Goal: Task Accomplishment & Management: Use online tool/utility

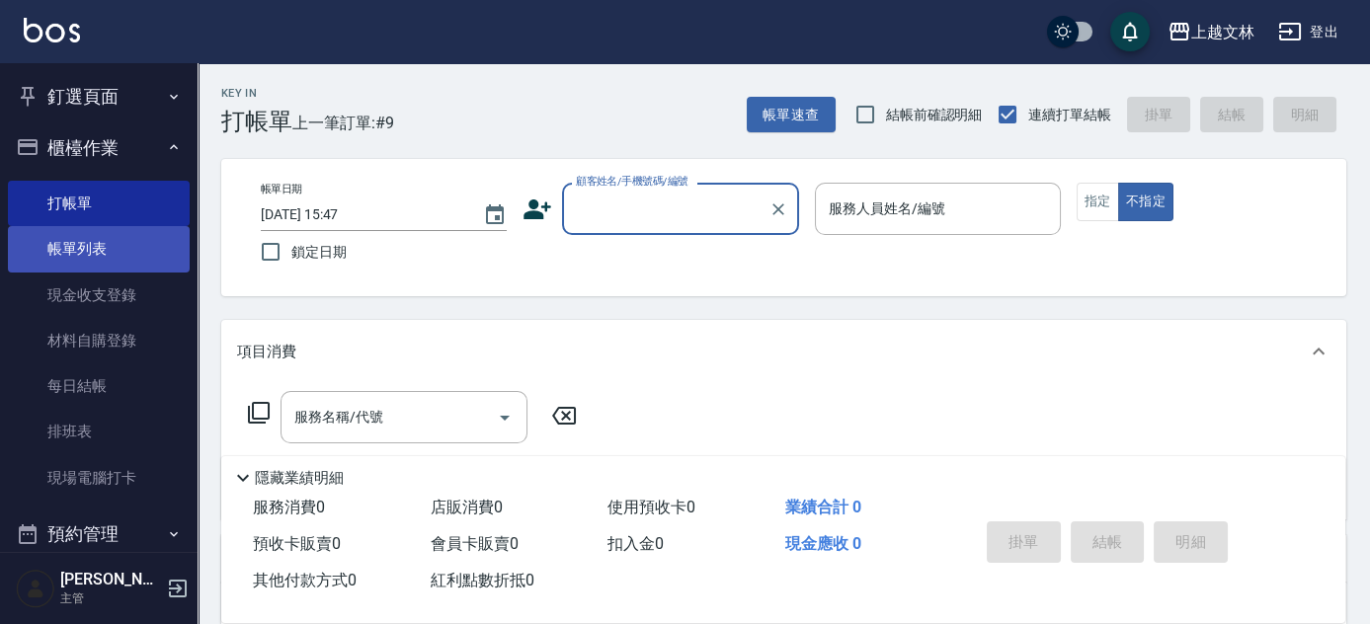
click at [114, 242] on link "帳單列表" at bounding box center [99, 248] width 182 height 45
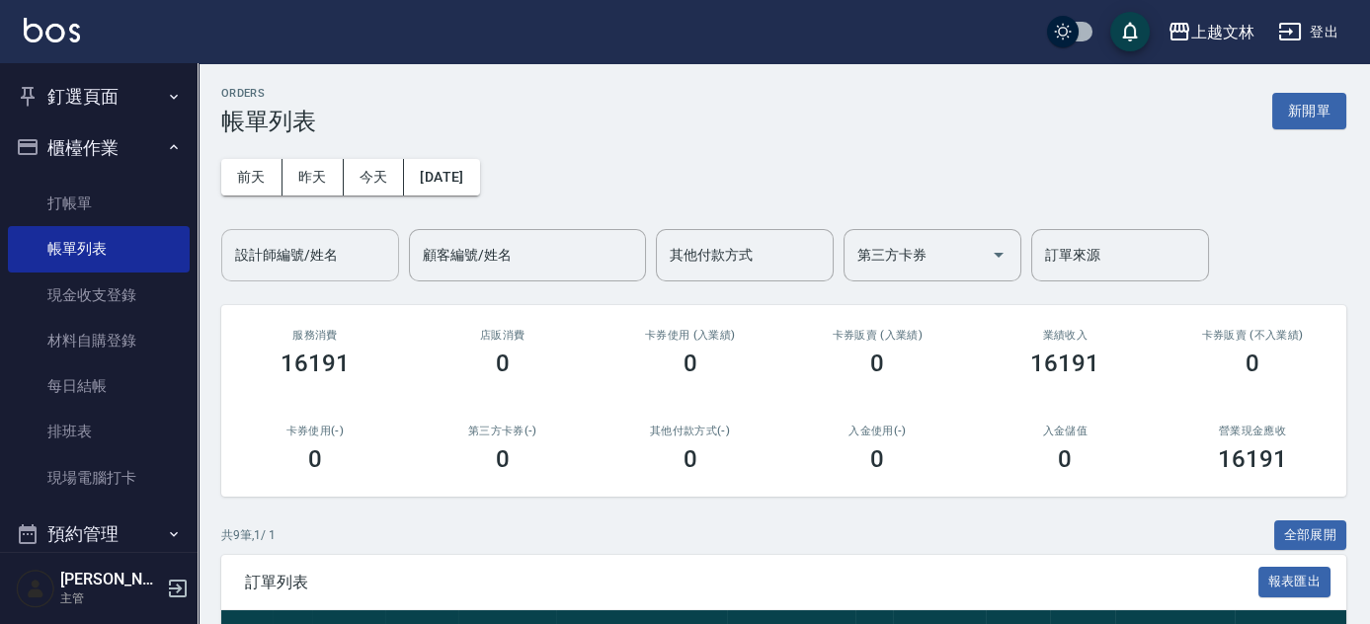
click at [324, 242] on input "設計師編號/姓名" at bounding box center [310, 255] width 160 height 35
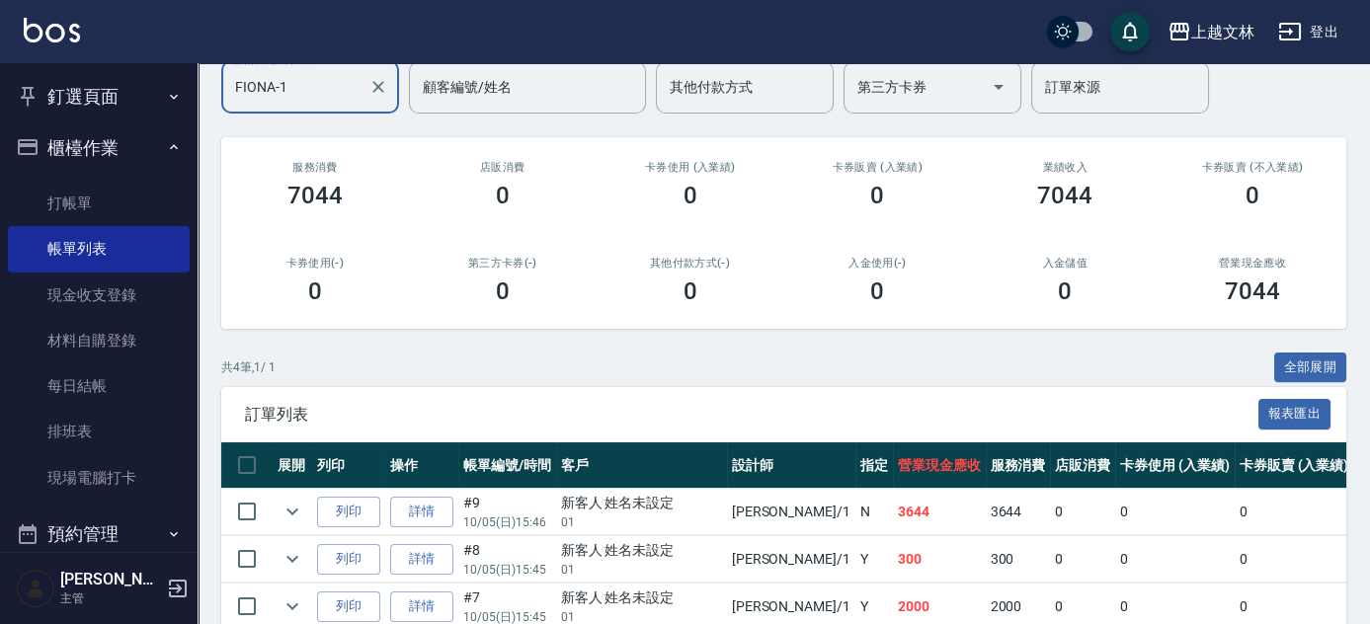
scroll to position [310, 0]
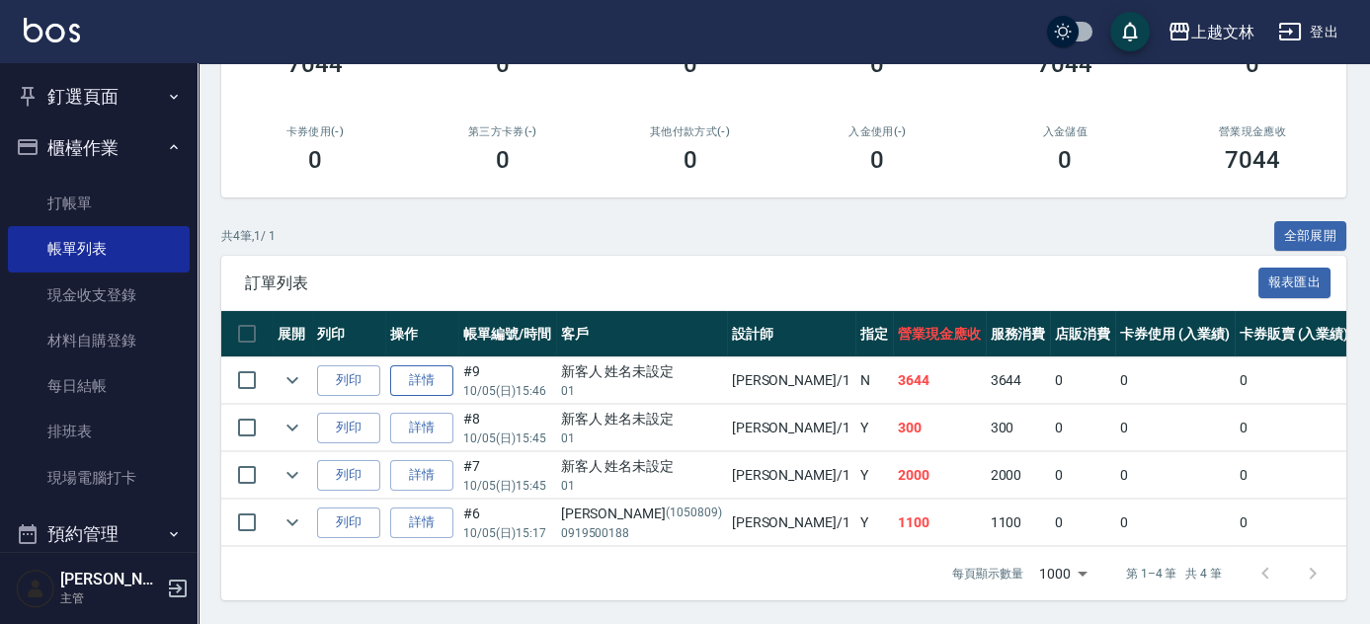
type input "FIONA-1"
click at [442, 370] on link "詳情" at bounding box center [421, 380] width 63 height 31
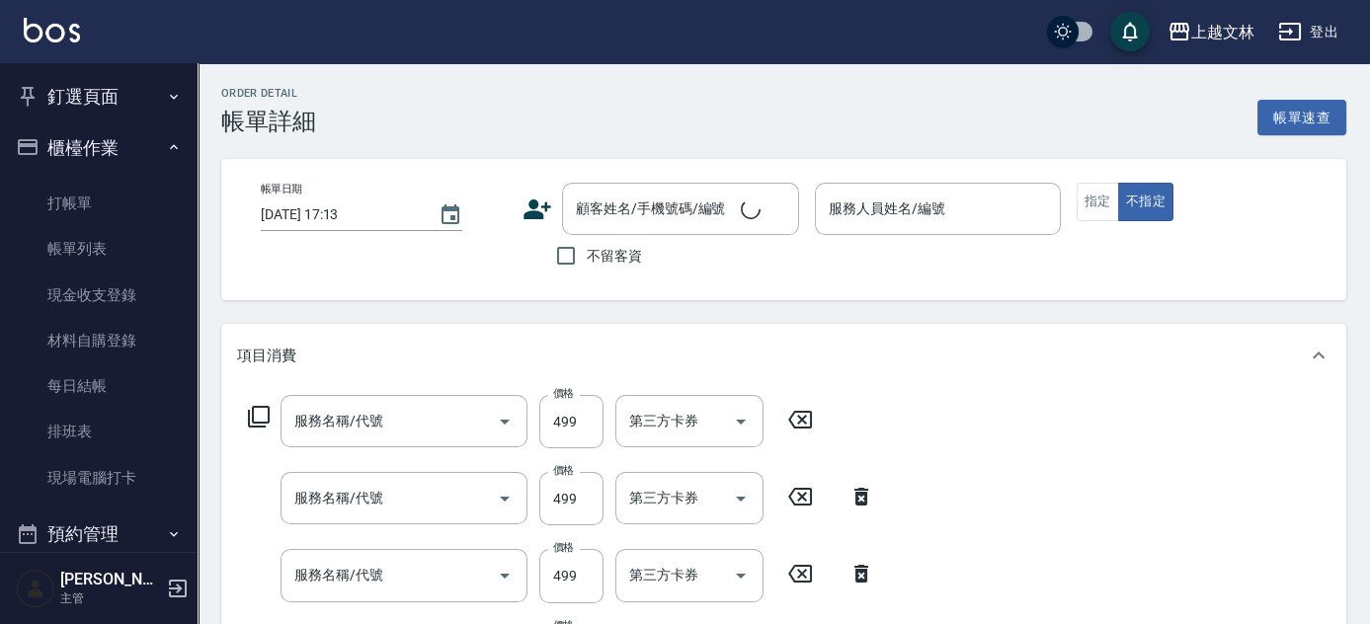
type input "[DATE] 15:46"
type input "FIONA-1"
type input "B級洗+剪(203)"
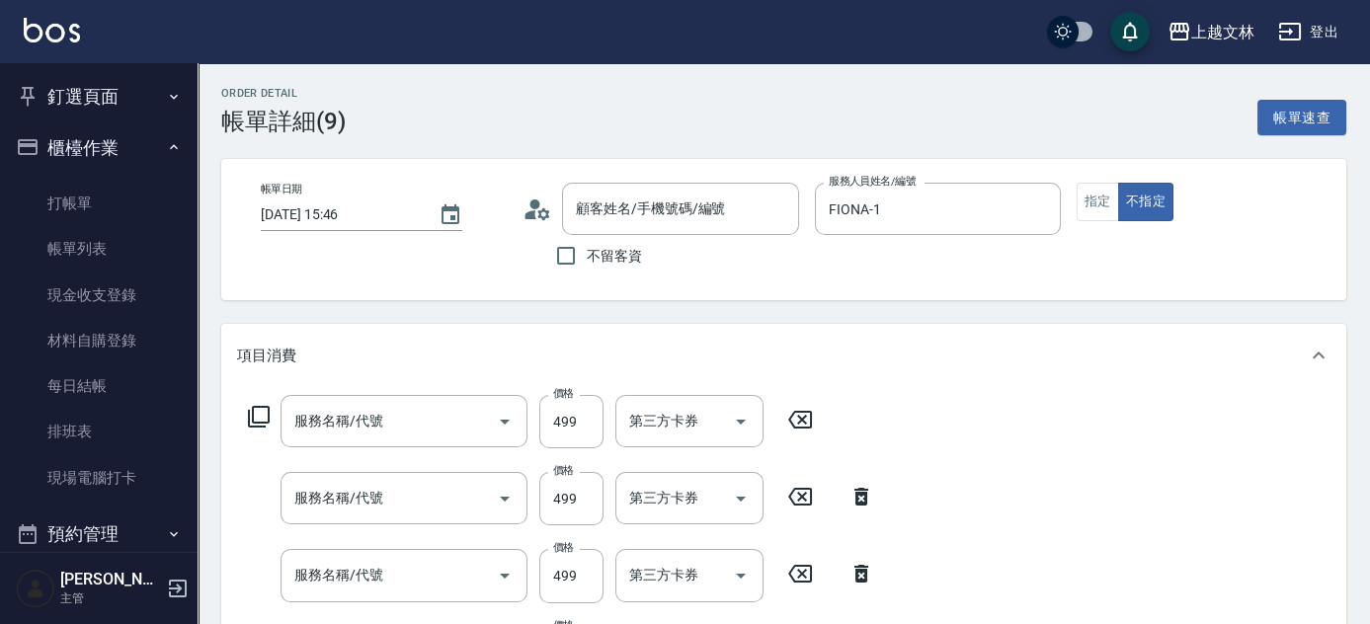
type input "B級洗+剪(203)"
type input "精油洗髮(102)"
type input "B級洗+剪(203)"
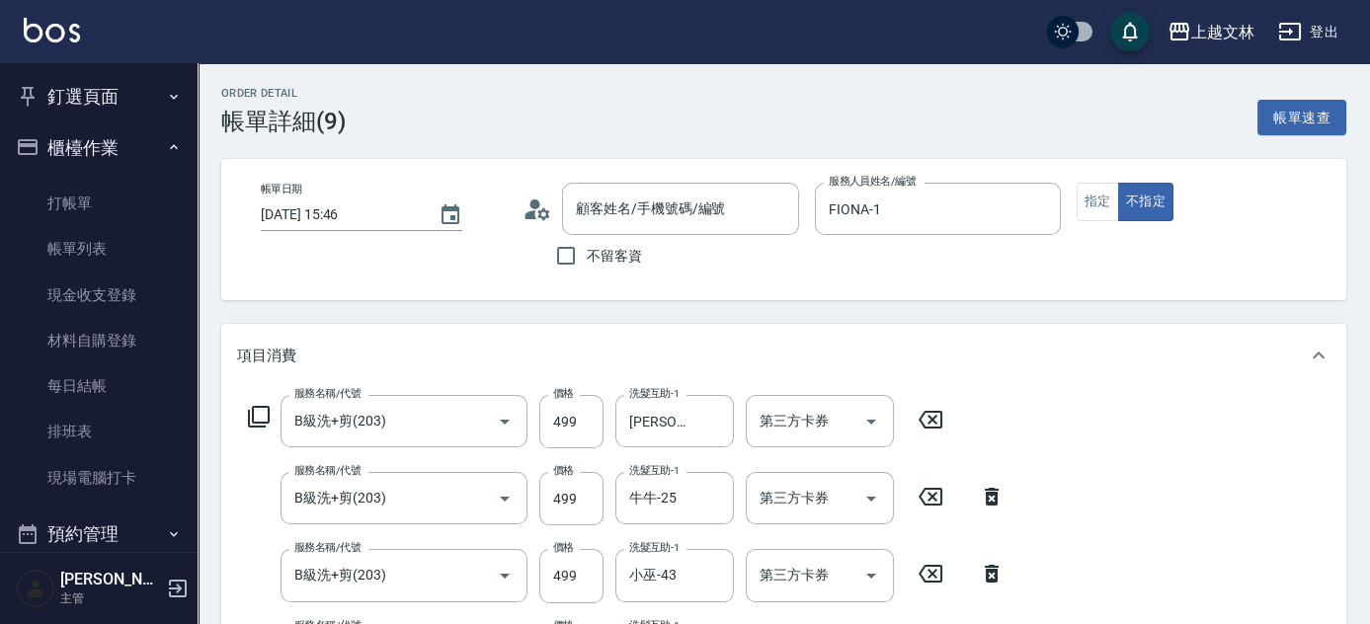
scroll to position [448, 0]
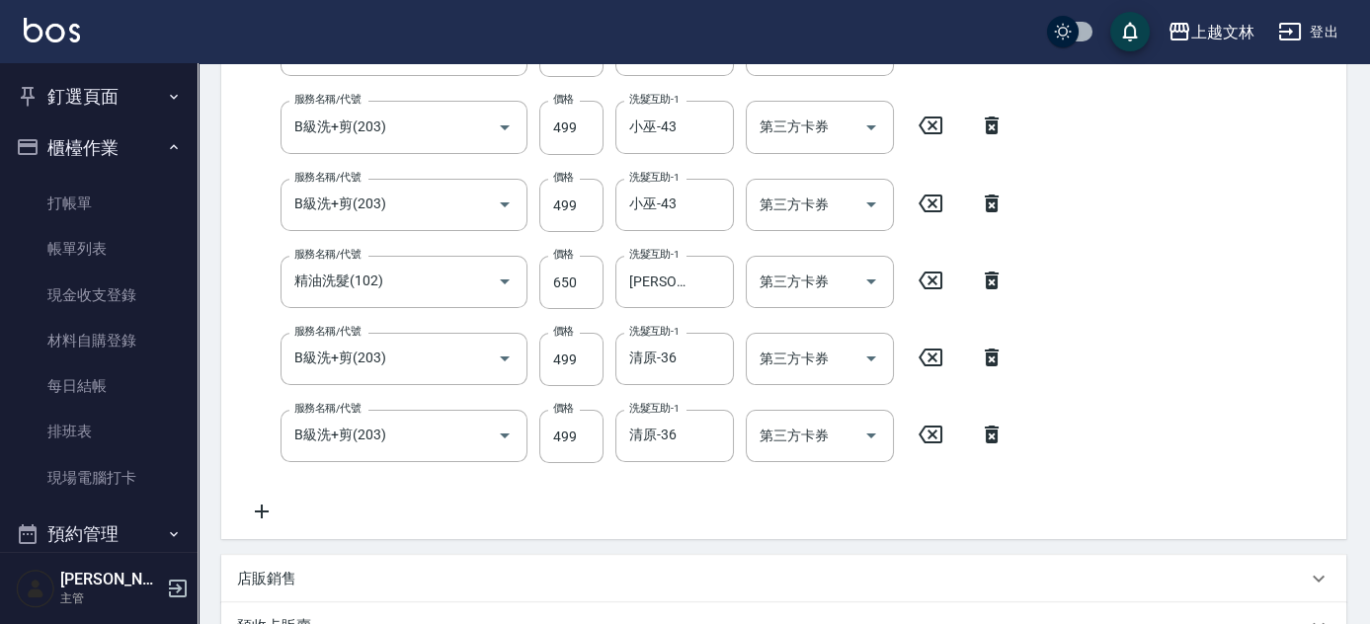
type input "新客人 姓名未設定/01/null"
click at [266, 508] on icon at bounding box center [261, 512] width 49 height 24
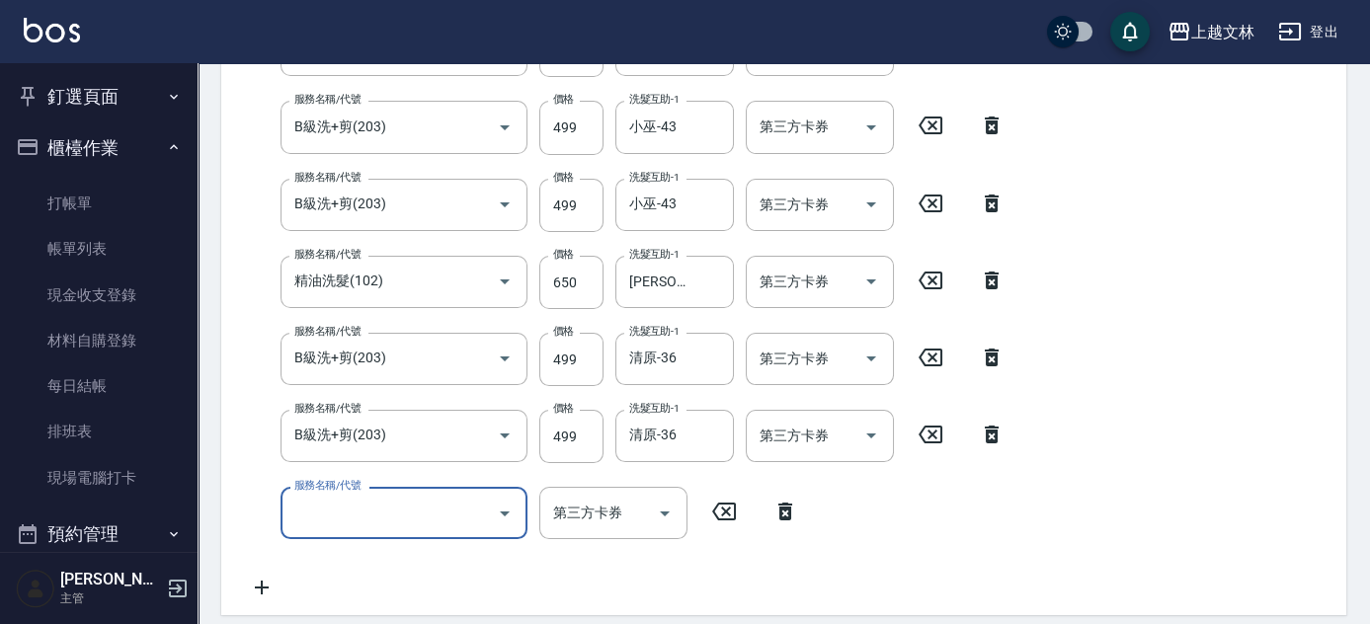
click at [420, 514] on input "服務名稱/代號" at bounding box center [388, 513] width 199 height 35
type input "B級洗+剪(203)"
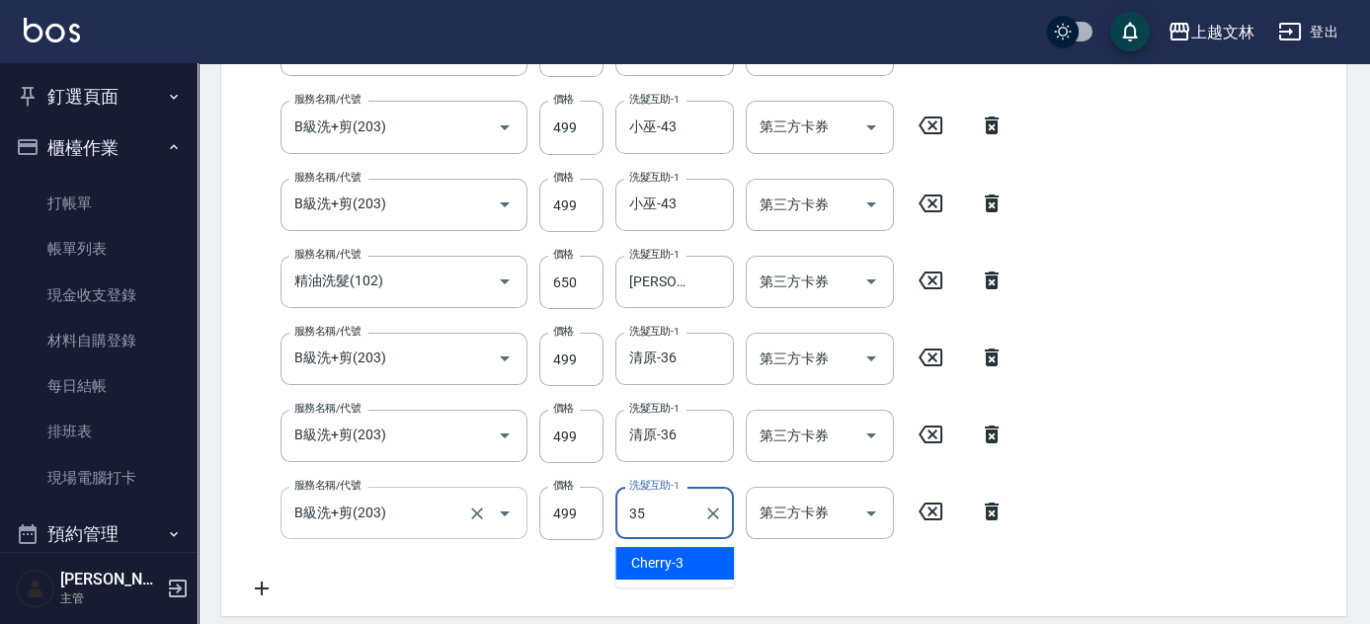
type input "[PERSON_NAME]-35"
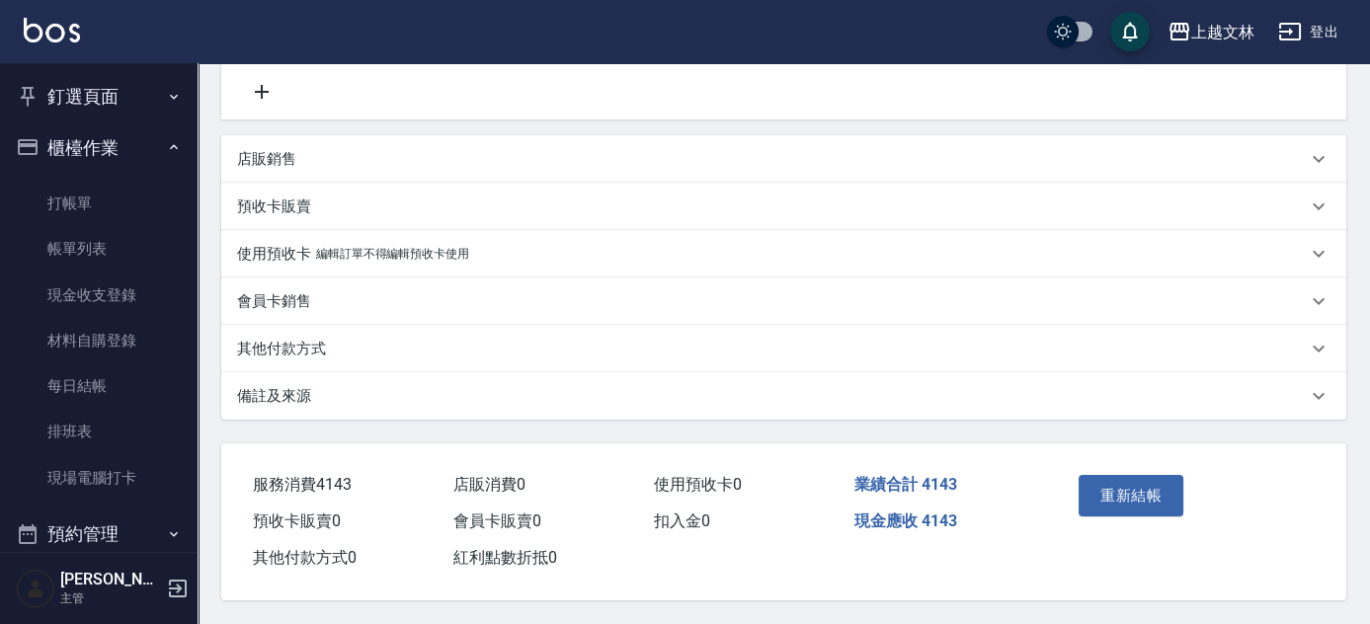
scroll to position [951, 0]
click at [1136, 499] on button "重新結帳" at bounding box center [1130, 495] width 105 height 41
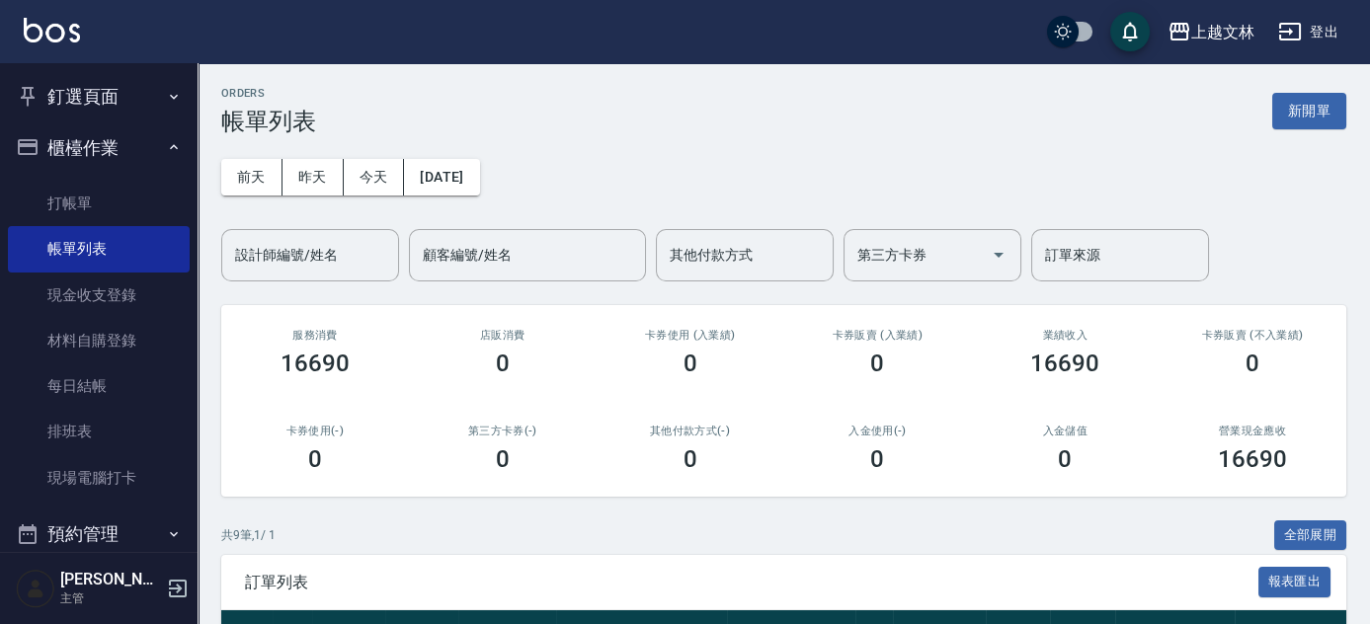
click at [319, 264] on input "設計師編號/姓名" at bounding box center [310, 255] width 160 height 35
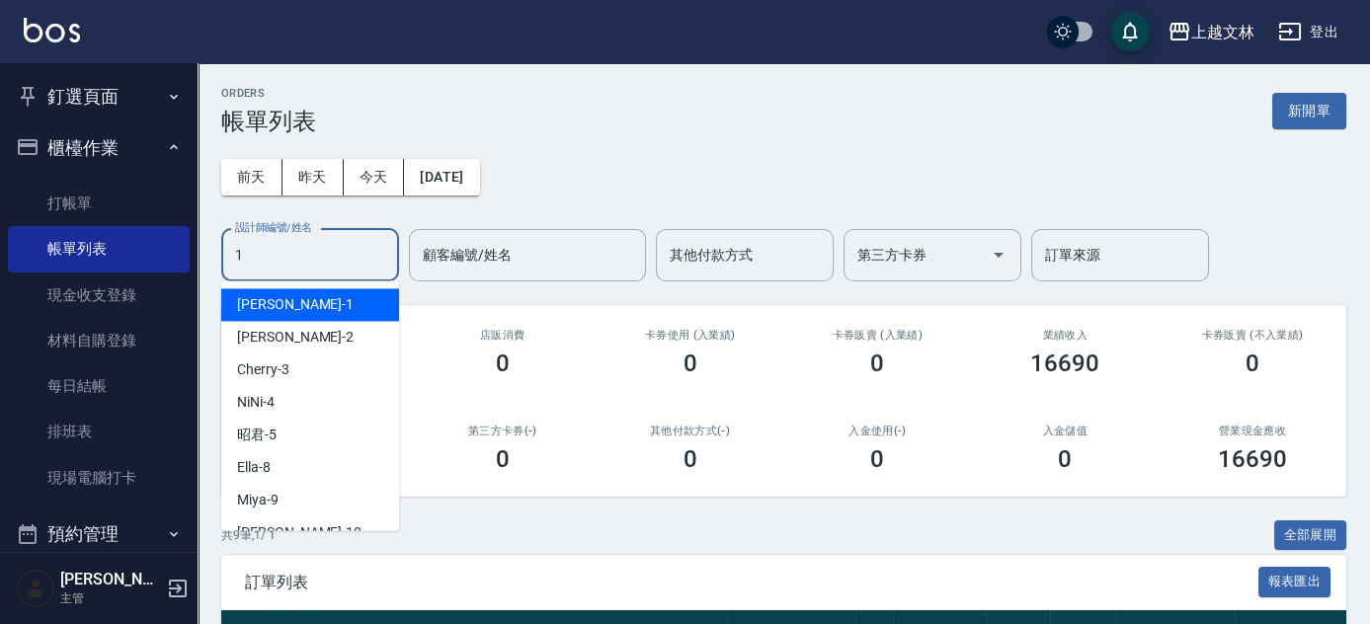
type input "FIONA-1"
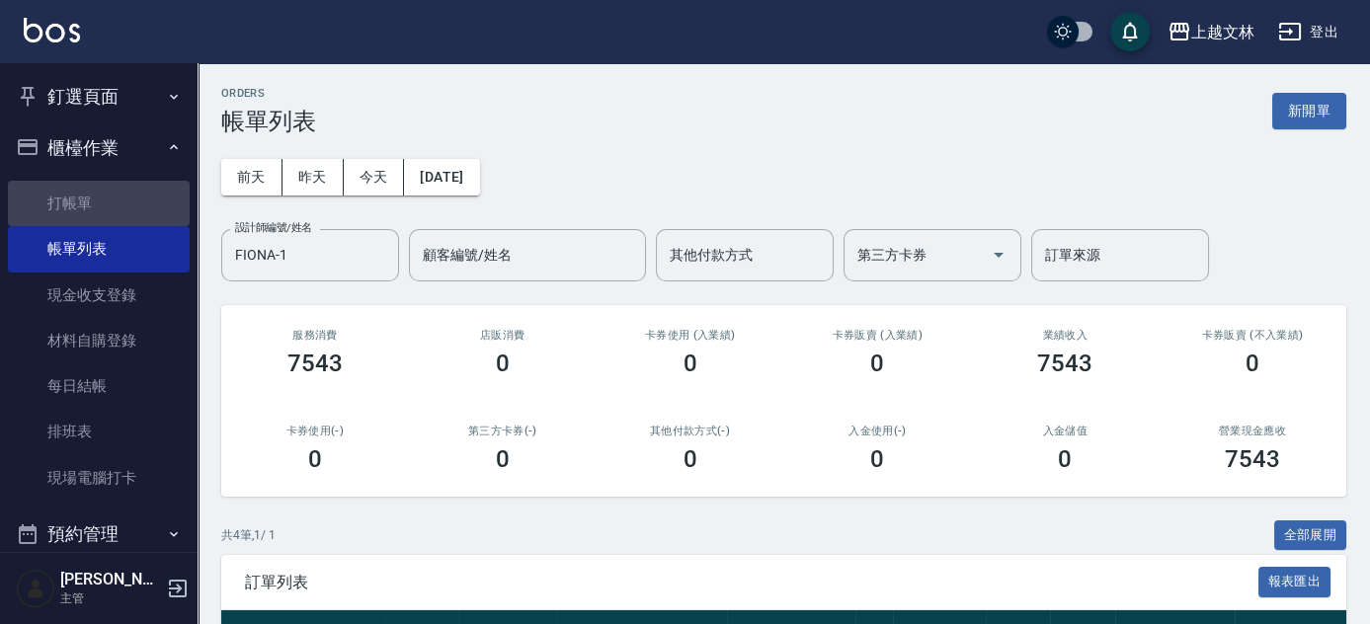
drag, startPoint x: 101, startPoint y: 196, endPoint x: 102, endPoint y: 167, distance: 28.7
click at [101, 197] on link "打帳單" at bounding box center [99, 203] width 182 height 45
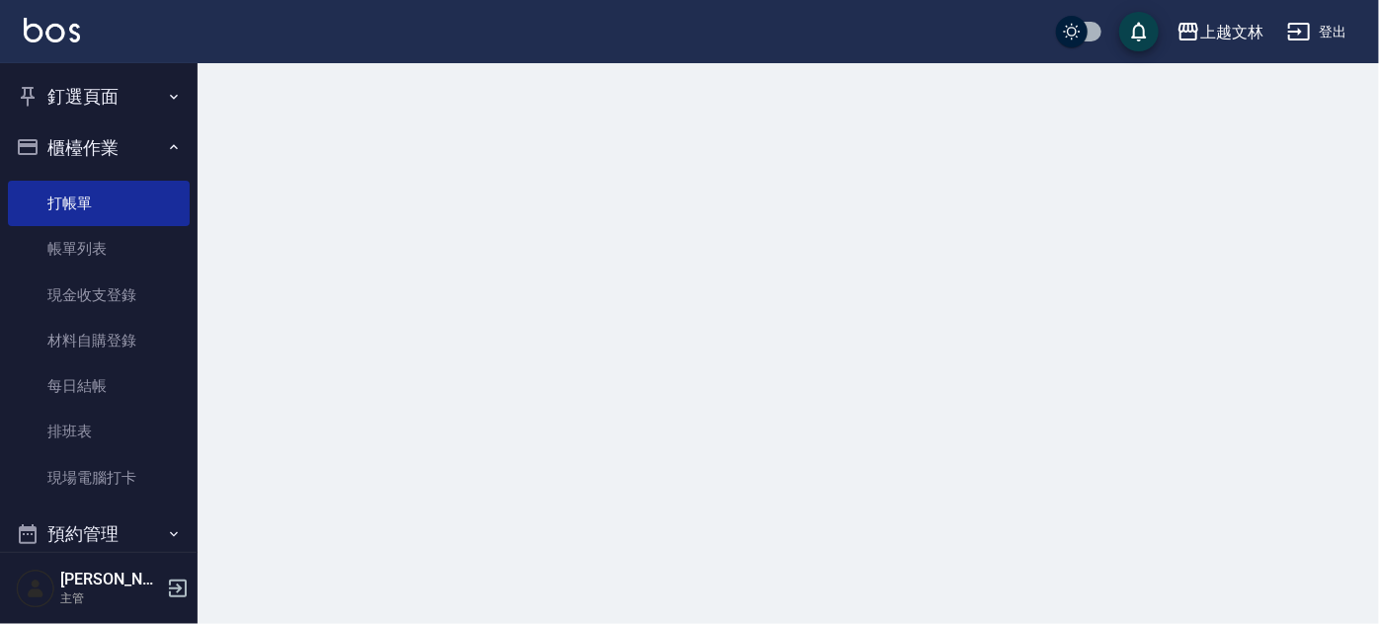
click at [104, 142] on button "櫃檯作業" at bounding box center [99, 147] width 182 height 51
